Goal: Task Accomplishment & Management: Complete application form

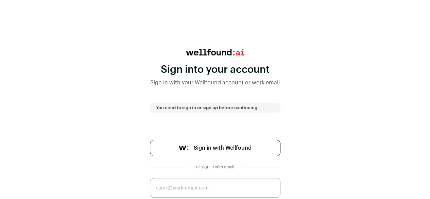
scroll to position [51, 0]
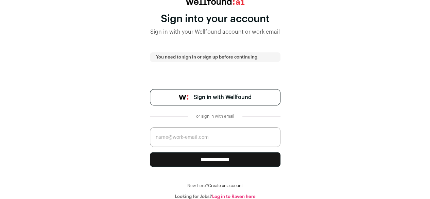
click at [182, 133] on input "email" at bounding box center [215, 137] width 131 height 20
type input "warish@hoobletechnologies.com"
click at [215, 159] on input "**********" at bounding box center [215, 159] width 131 height 14
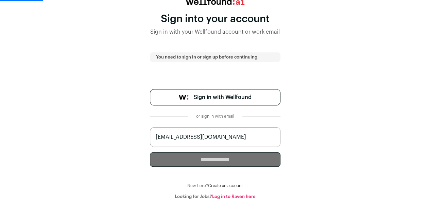
scroll to position [0, 0]
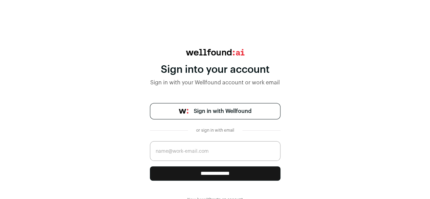
scroll to position [14, 0]
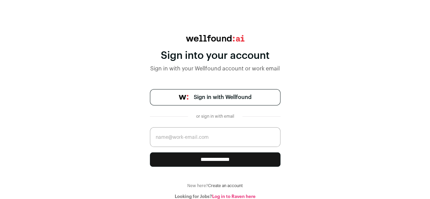
click at [213, 141] on input "email" at bounding box center [215, 137] width 131 height 20
click at [213, 133] on input "email" at bounding box center [215, 137] width 131 height 20
type input "warish@hoobletechnologies.com"
click at [207, 157] on input "**********" at bounding box center [215, 159] width 131 height 14
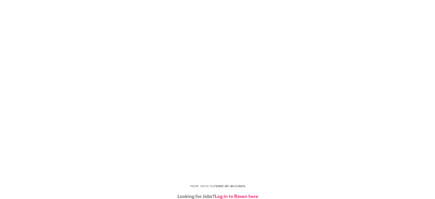
scroll to position [0, 0]
